Goal: Answer question/provide support: Answer question/provide support

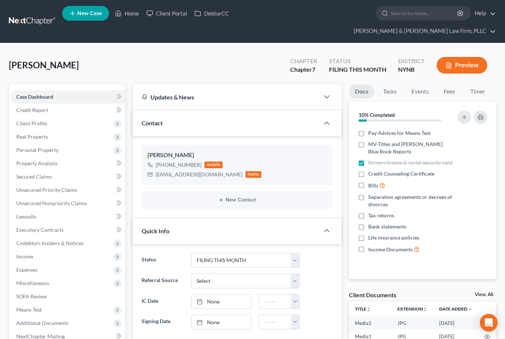
select select "4"
select select "0"
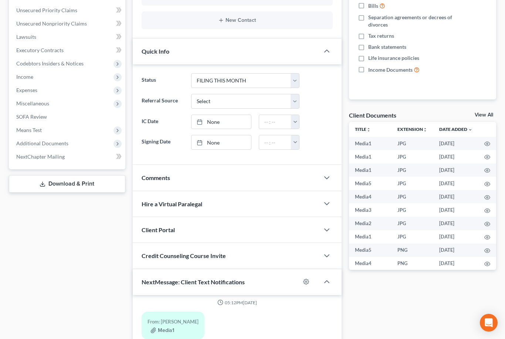
scroll to position [291, 0]
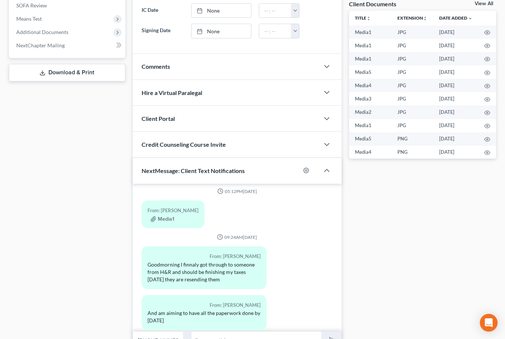
click at [249, 331] on input "text" at bounding box center [256, 340] width 129 height 18
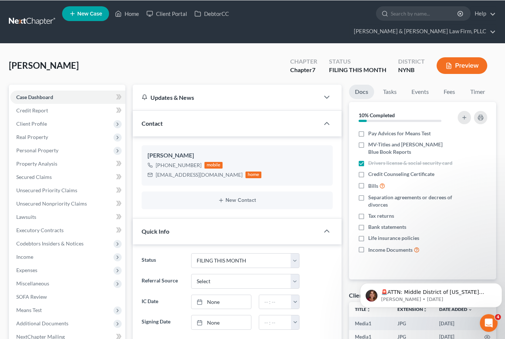
scroll to position [0, 0]
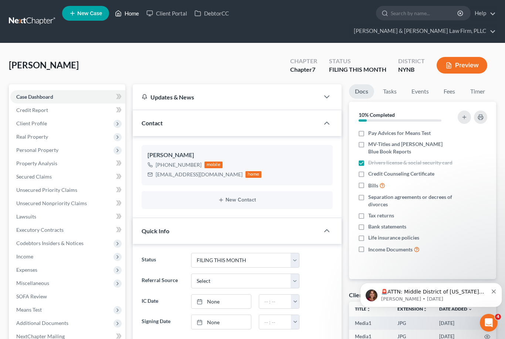
click at [127, 13] on link "Home" at bounding box center [126, 13] width 31 height 13
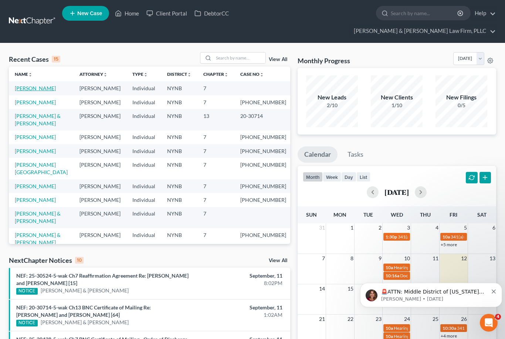
click at [38, 85] on link "[PERSON_NAME]" at bounding box center [35, 88] width 41 height 6
select select "4"
select select "0"
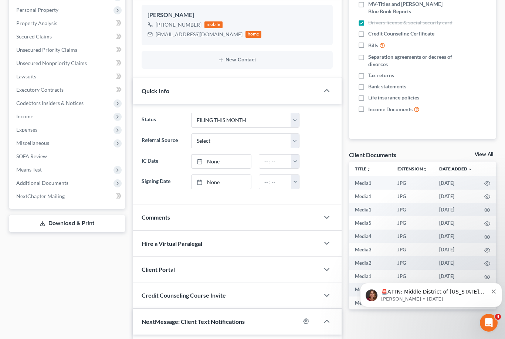
scroll to position [291, 0]
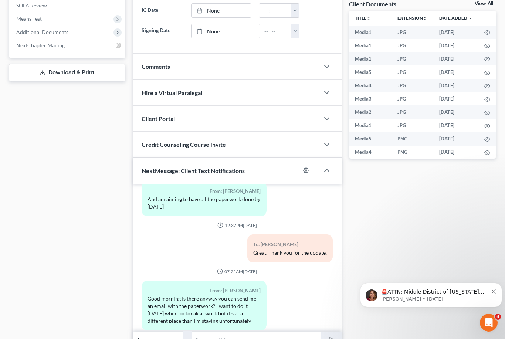
click at [253, 331] on input "text" at bounding box center [256, 340] width 129 height 18
type input "Yes, not a problem"
click at [333, 336] on polygon "submit" at bounding box center [330, 340] width 9 height 9
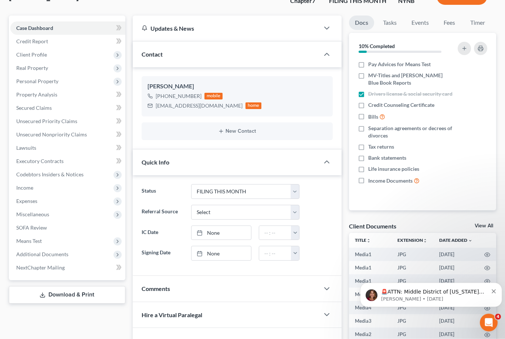
scroll to position [0, 0]
